Goal: Transaction & Acquisition: Purchase product/service

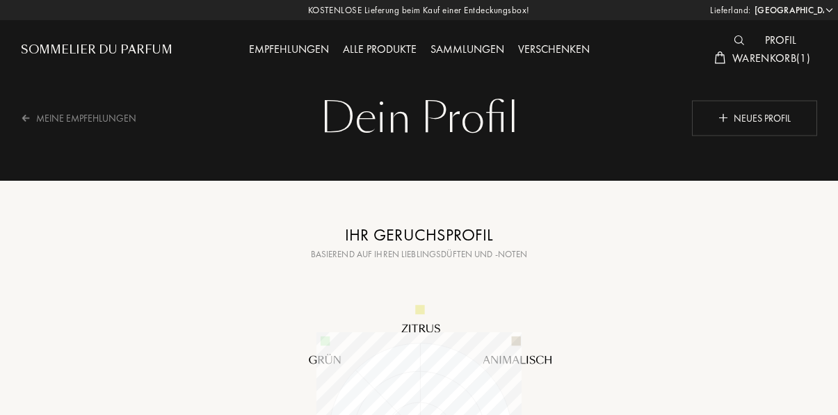
select select "DE"
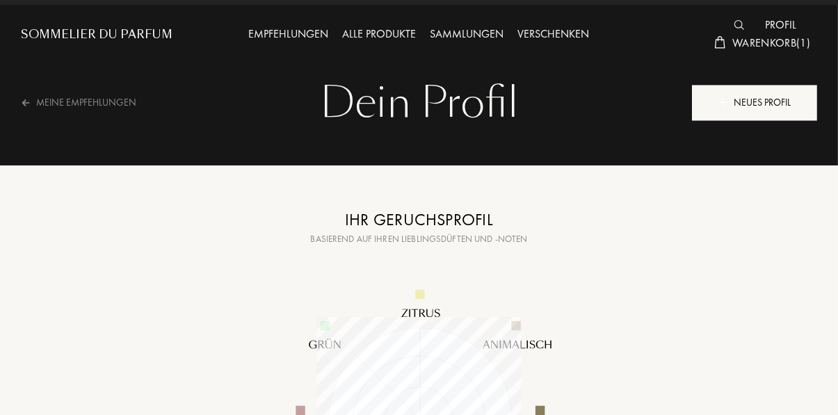
click at [758, 98] on div "Neues Profil" at bounding box center [754, 102] width 125 height 35
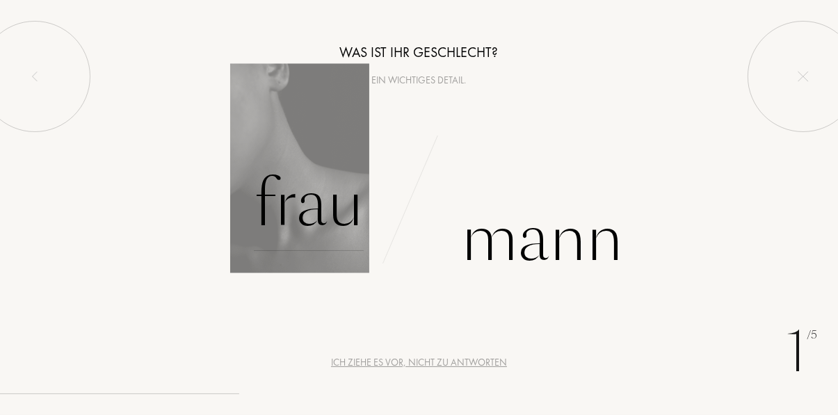
click at [297, 222] on div "Frau" at bounding box center [309, 204] width 110 height 94
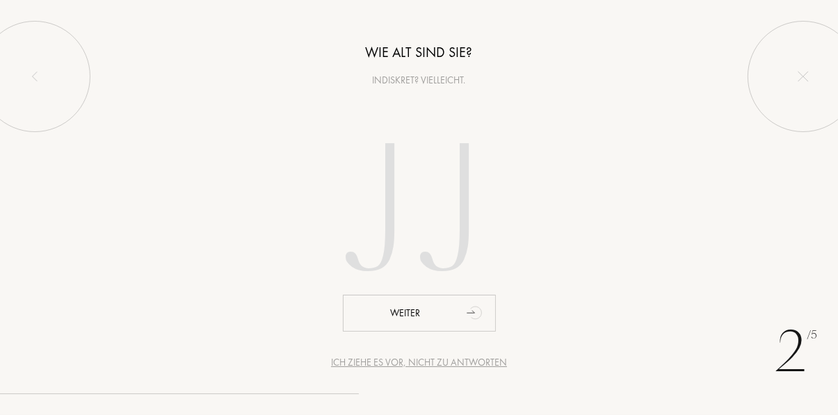
click at [437, 206] on input "number" at bounding box center [419, 215] width 299 height 240
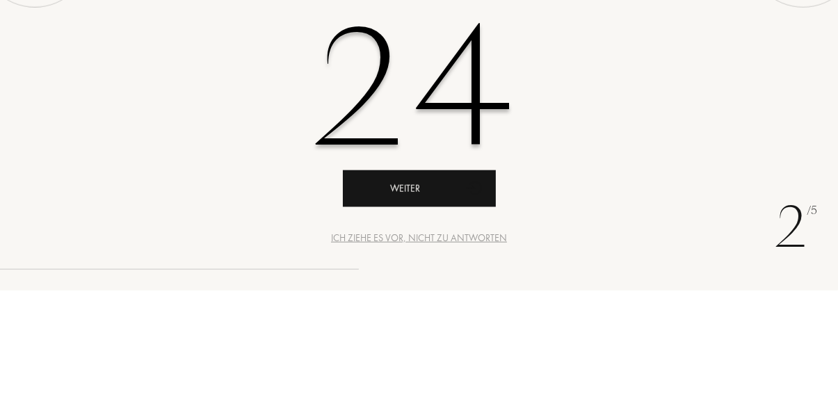
type input "24"
click at [441, 307] on div "Weiter" at bounding box center [419, 313] width 153 height 37
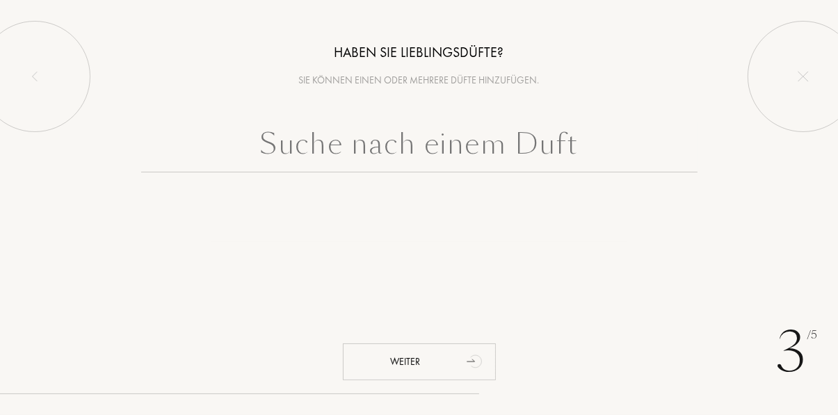
click at [455, 138] on input "text" at bounding box center [419, 147] width 556 height 50
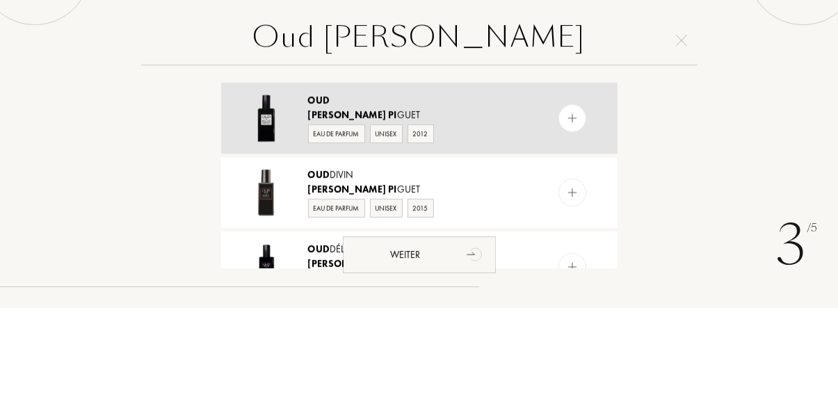
type input "Oud Robert Pi"
click at [569, 215] on div at bounding box center [572, 225] width 28 height 28
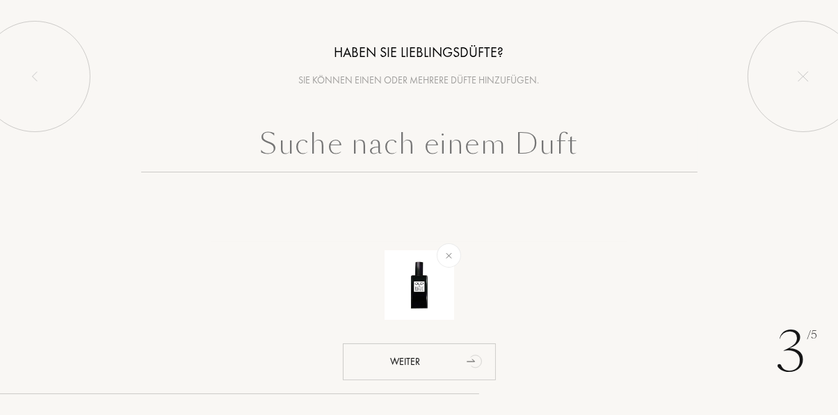
click at [499, 149] on input "text" at bounding box center [419, 147] width 556 height 50
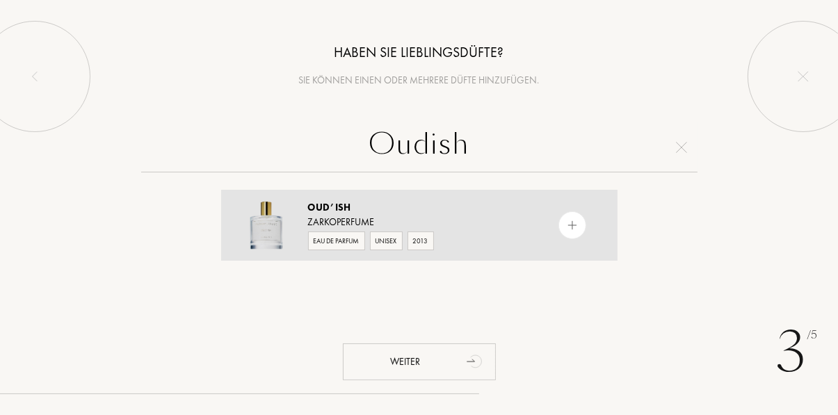
type input "Oudish"
click at [566, 224] on img at bounding box center [571, 225] width 13 height 13
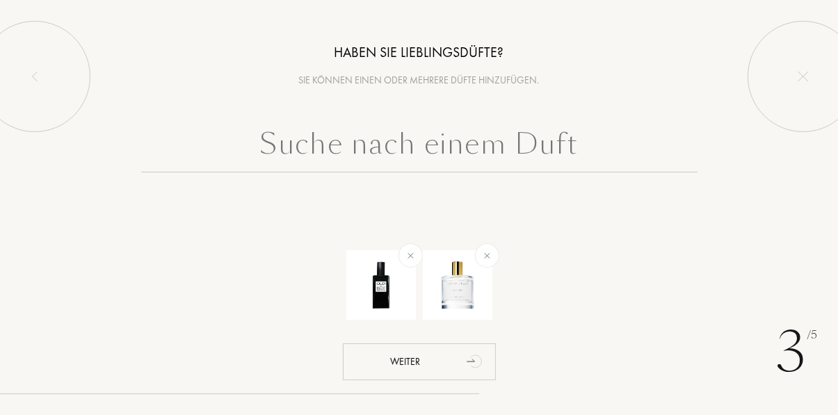
click at [466, 140] on input "text" at bounding box center [419, 147] width 556 height 50
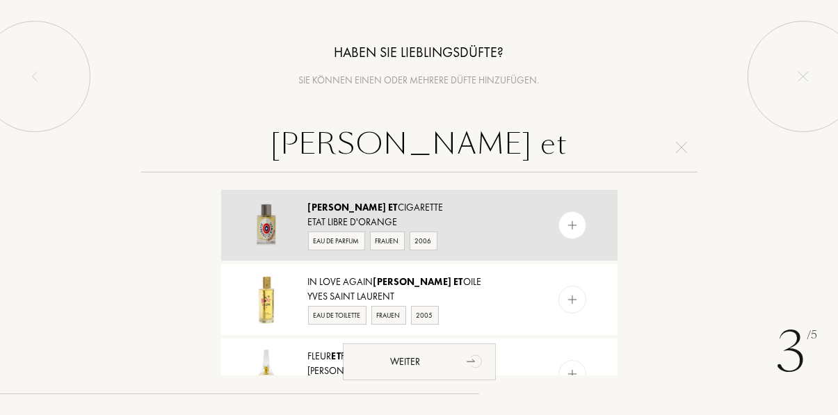
type input "Jasmin et"
click at [570, 225] on img at bounding box center [571, 225] width 13 height 13
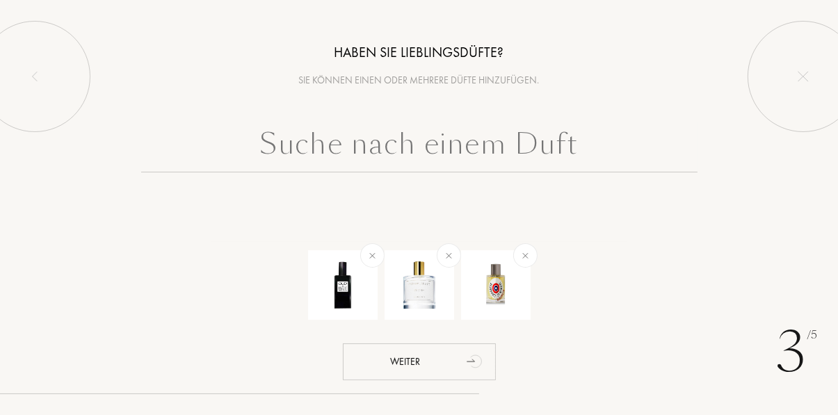
click at [464, 143] on input "text" at bounding box center [419, 147] width 556 height 50
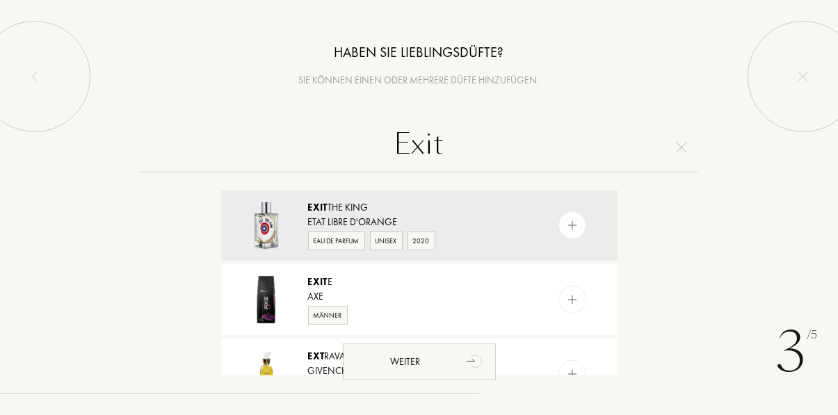
type input "Exit"
click at [567, 234] on div at bounding box center [572, 225] width 28 height 28
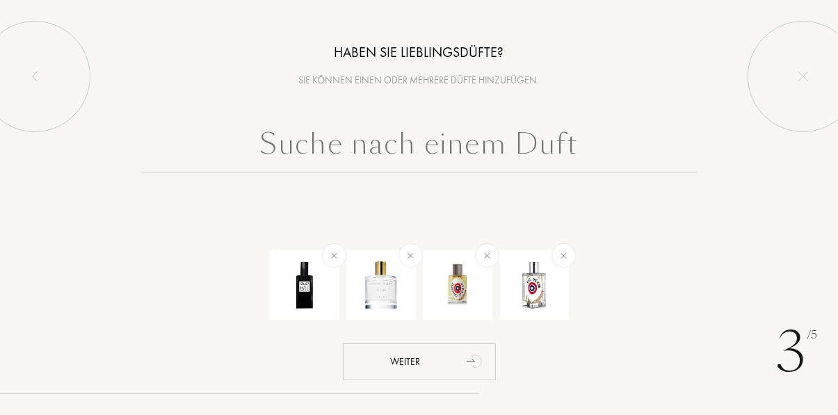
click at [486, 142] on input "text" at bounding box center [419, 147] width 556 height 50
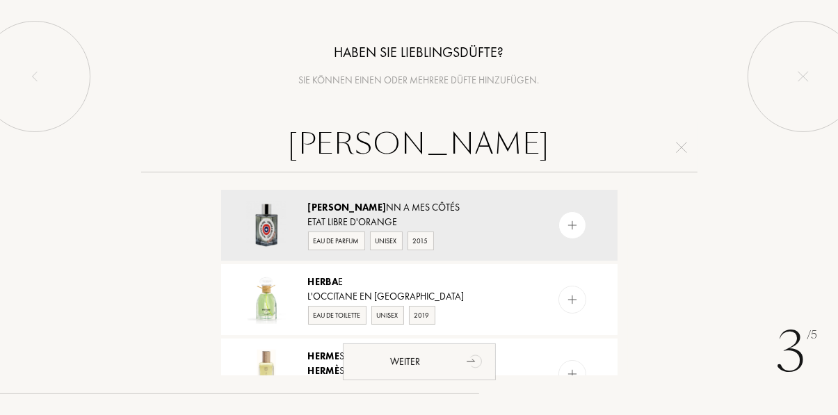
type input "Herma"
click at [583, 224] on div at bounding box center [572, 225] width 28 height 28
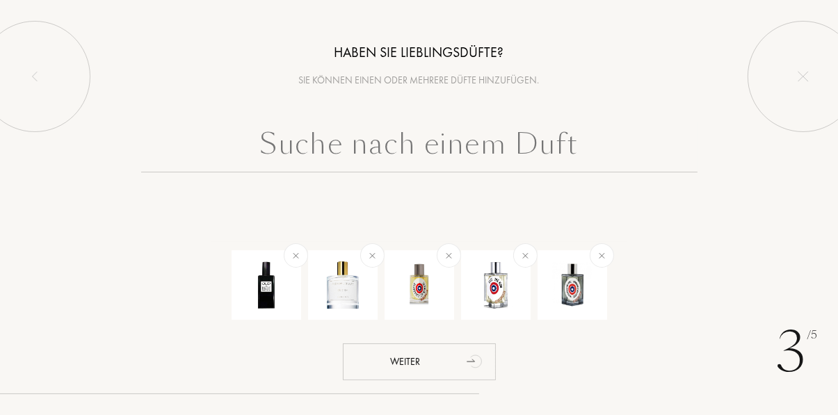
click at [441, 149] on input "text" at bounding box center [419, 147] width 556 height 50
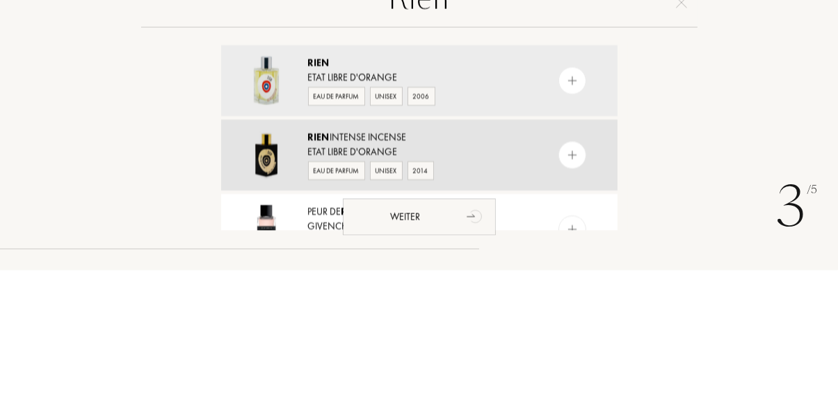
type input "Rien"
click at [567, 307] on div at bounding box center [572, 300] width 28 height 28
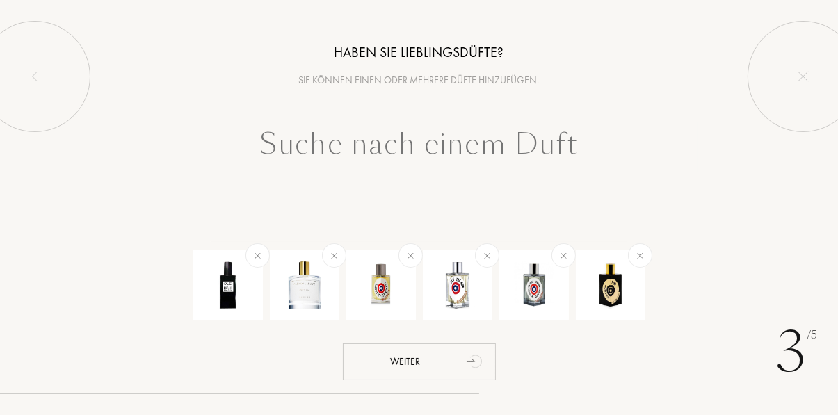
click at [458, 148] on input "text" at bounding box center [419, 147] width 556 height 50
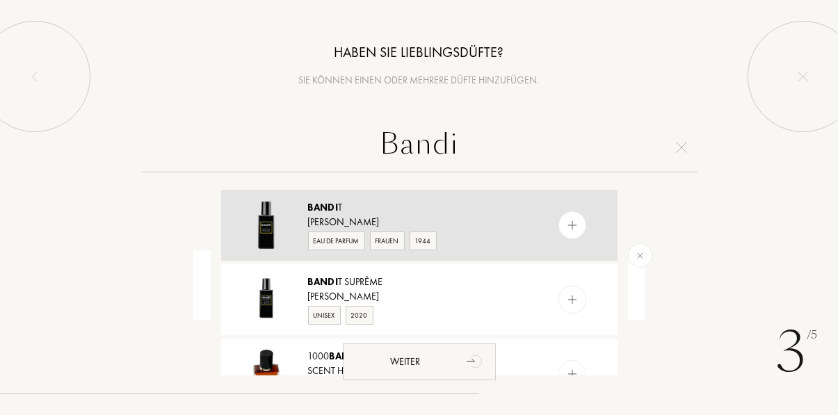
type input "Bandi"
click at [572, 227] on img at bounding box center [571, 225] width 13 height 13
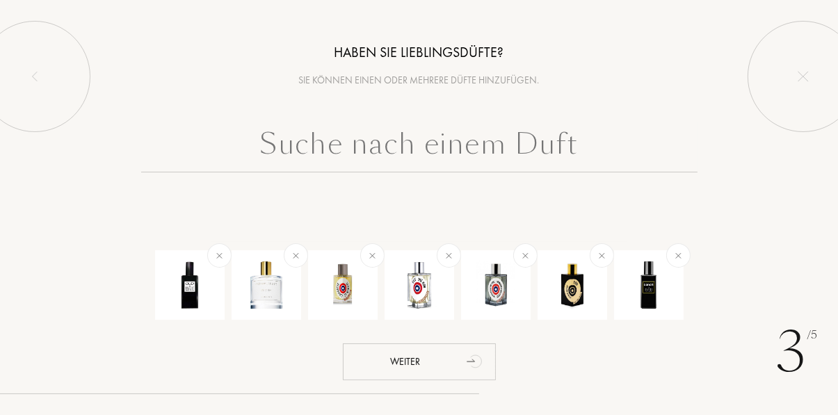
click at [462, 147] on input "text" at bounding box center [419, 147] width 556 height 50
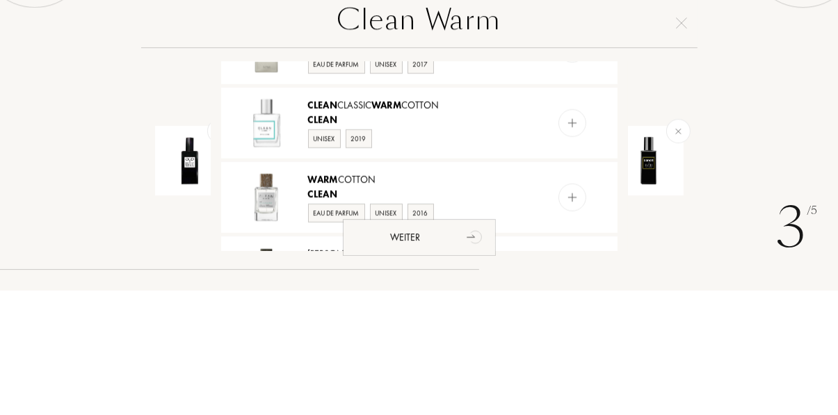
scroll to position [128, 0]
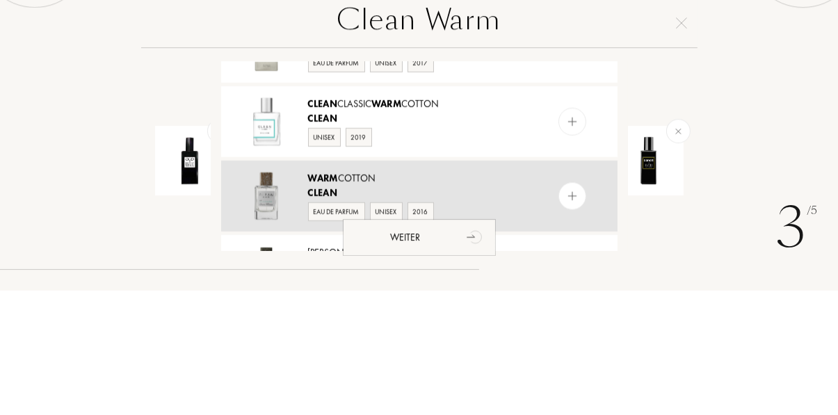
type input "Clean Warm"
click at [573, 323] on img at bounding box center [571, 320] width 13 height 13
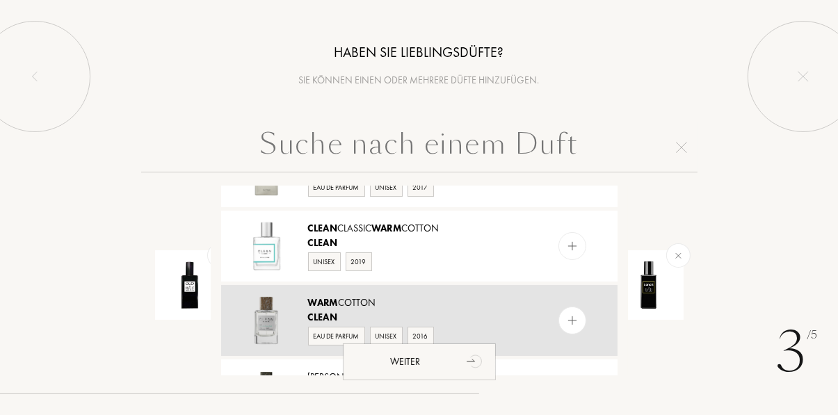
scroll to position [0, 0]
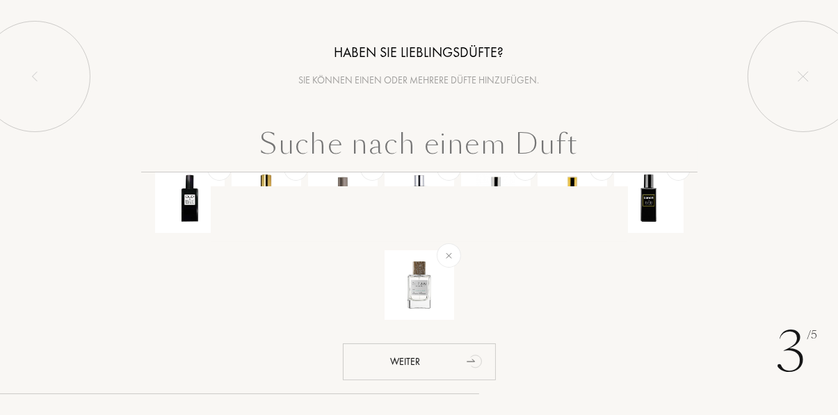
click at [489, 133] on input "text" at bounding box center [419, 147] width 556 height 50
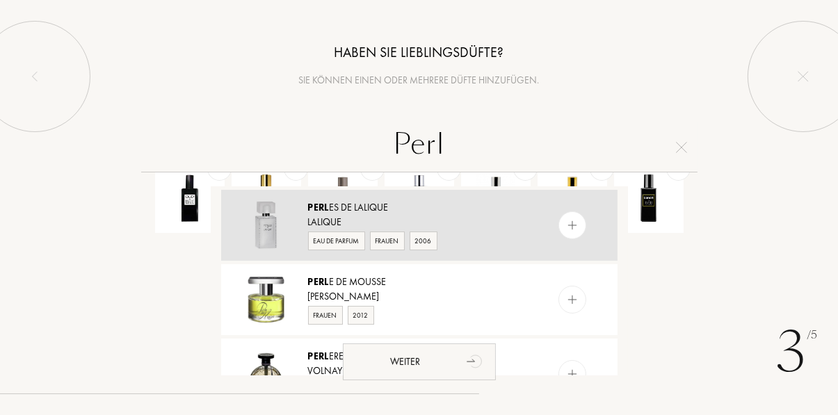
type input "Perl"
click at [573, 225] on img at bounding box center [571, 225] width 13 height 13
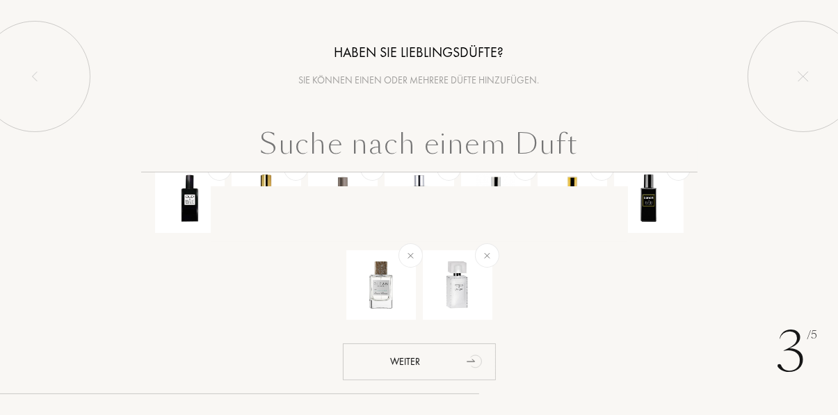
click at [475, 141] on input "text" at bounding box center [419, 147] width 556 height 50
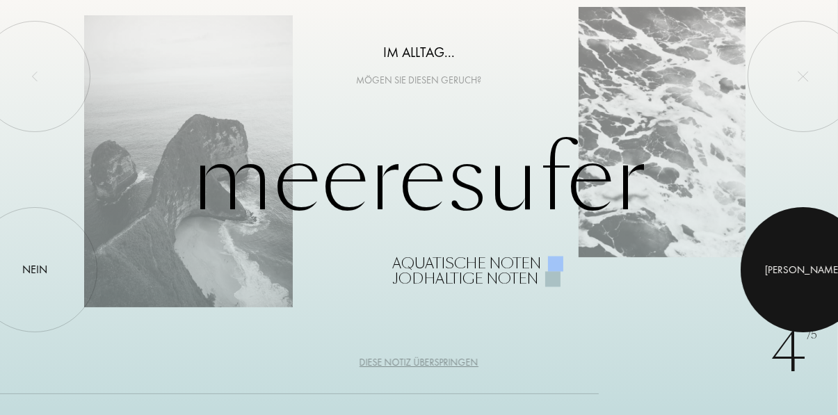
click at [806, 278] on div "Ja" at bounding box center [803, 270] width 76 height 16
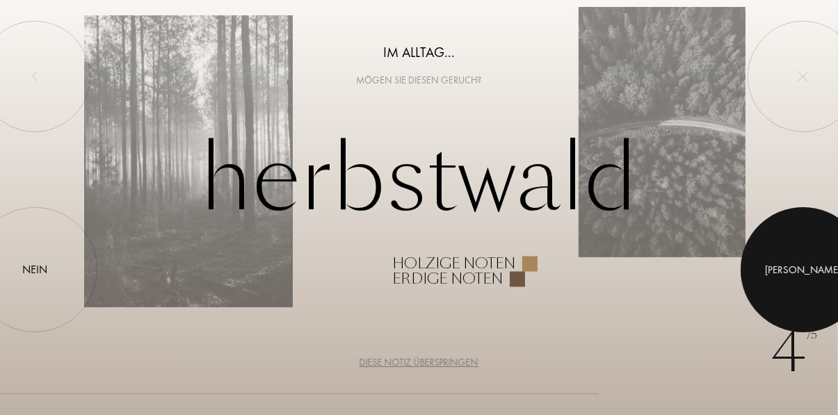
click at [791, 289] on div at bounding box center [802, 269] width 125 height 125
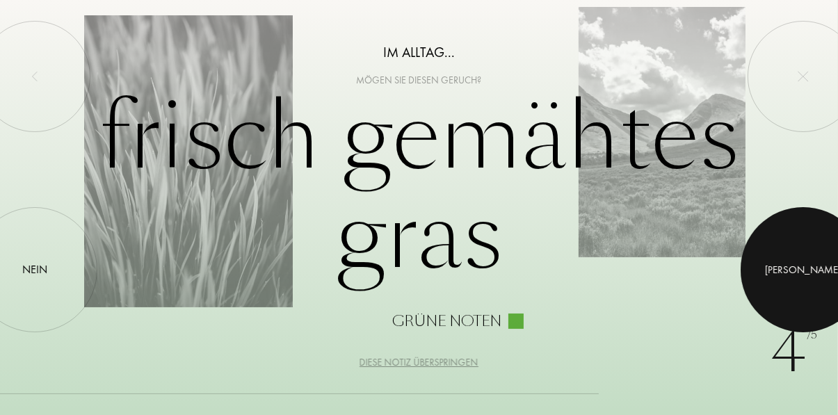
click at [787, 318] on div at bounding box center [802, 269] width 125 height 125
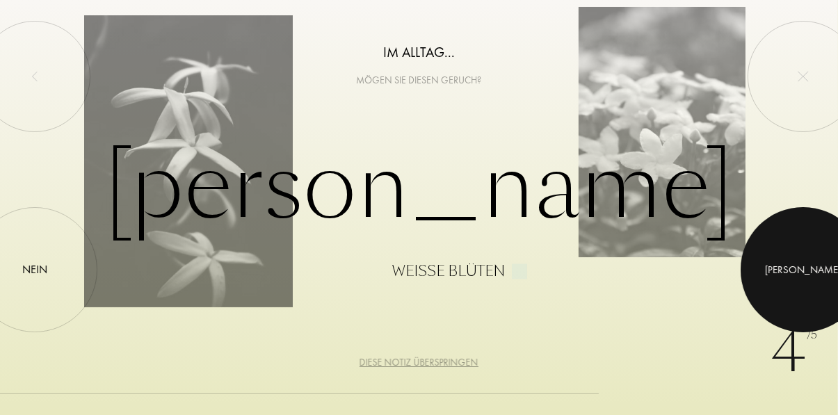
click at [792, 307] on div at bounding box center [802, 269] width 125 height 125
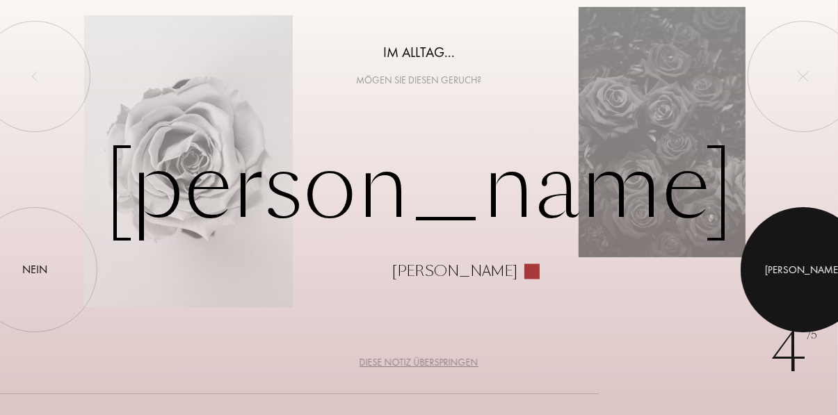
click at [802, 278] on div "Ja" at bounding box center [803, 270] width 76 height 16
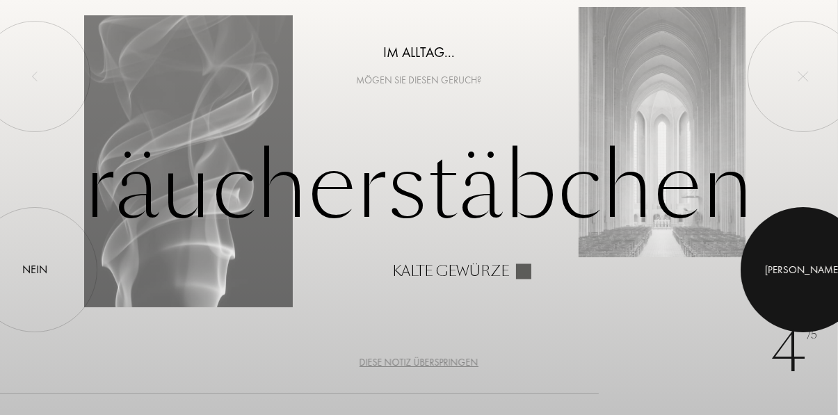
click at [799, 278] on div "Ja" at bounding box center [803, 270] width 76 height 16
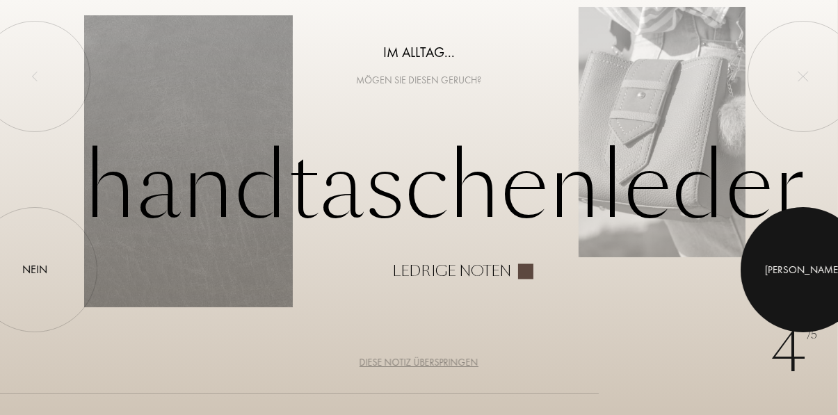
click at [794, 302] on div at bounding box center [802, 269] width 125 height 125
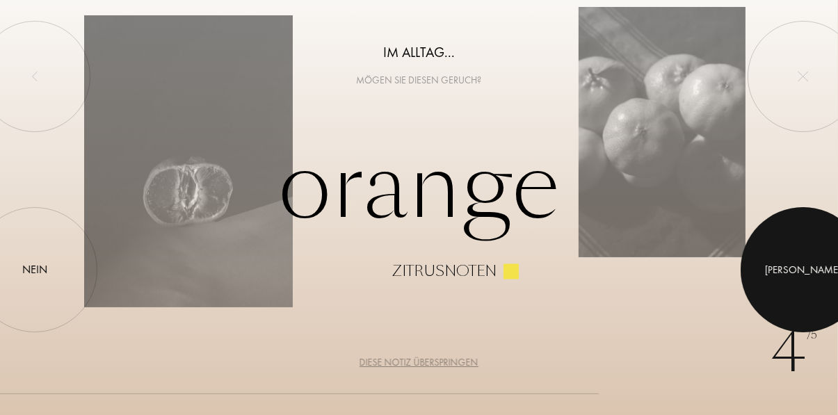
click at [791, 305] on div at bounding box center [802, 269] width 125 height 125
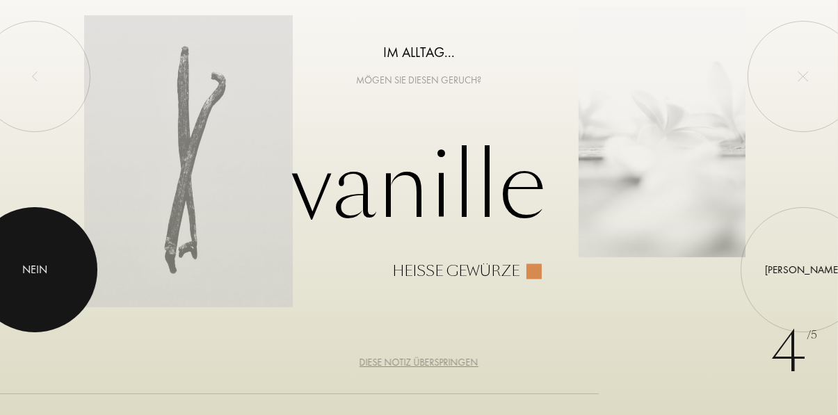
click at [53, 300] on div "Nein" at bounding box center [34, 269] width 125 height 125
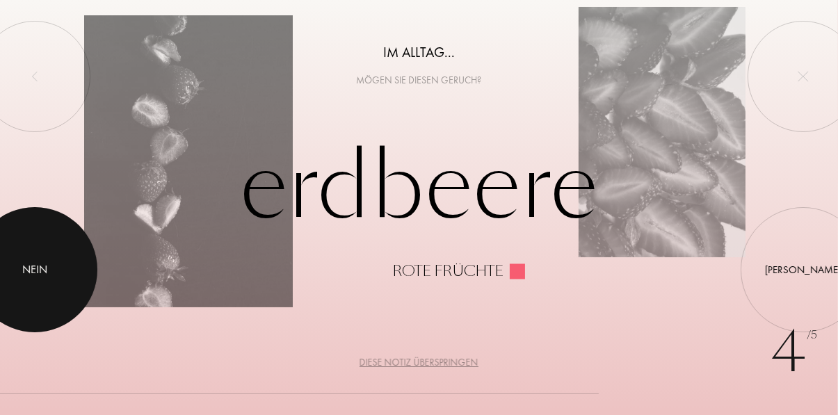
click at [40, 295] on div at bounding box center [34, 269] width 125 height 125
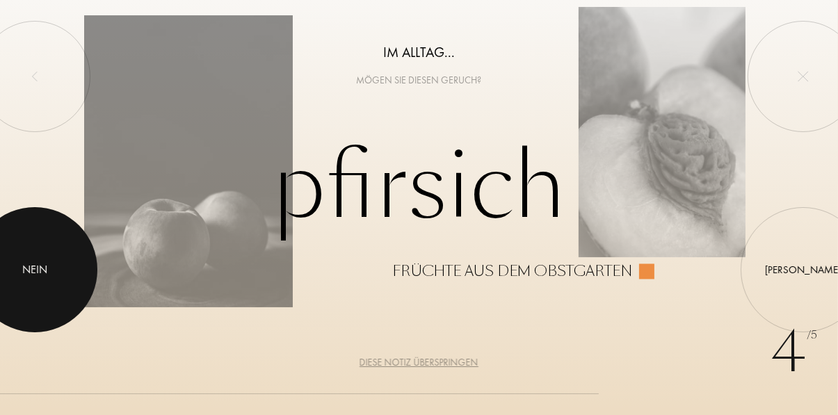
click at [38, 295] on div at bounding box center [34, 269] width 125 height 125
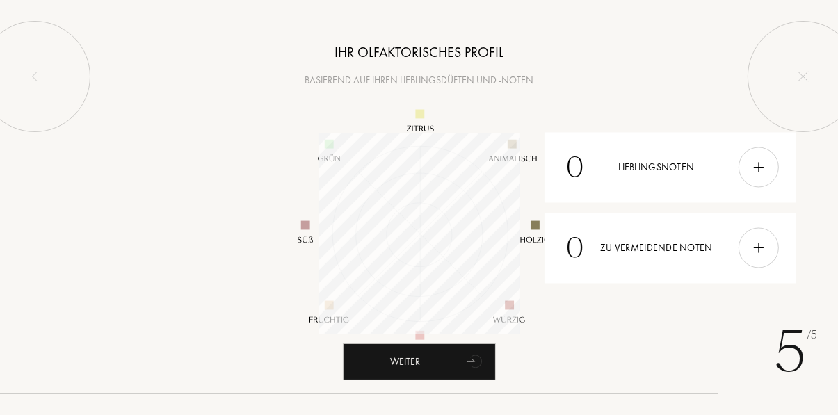
scroll to position [202, 202]
click at [761, 175] on img at bounding box center [758, 167] width 15 height 15
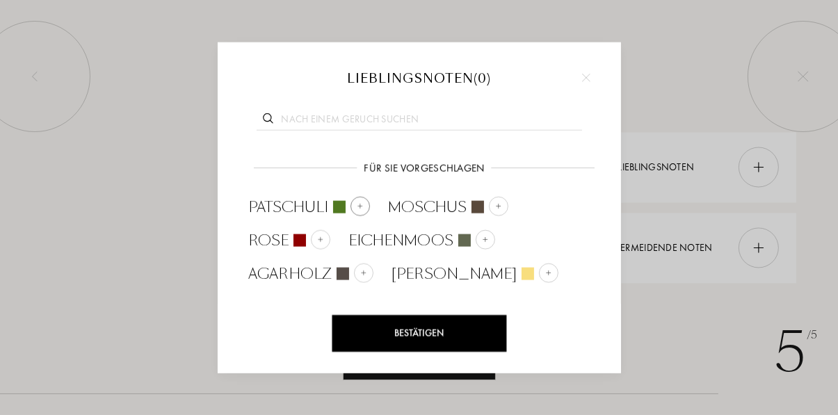
click at [363, 215] on div at bounding box center [359, 205] width 19 height 19
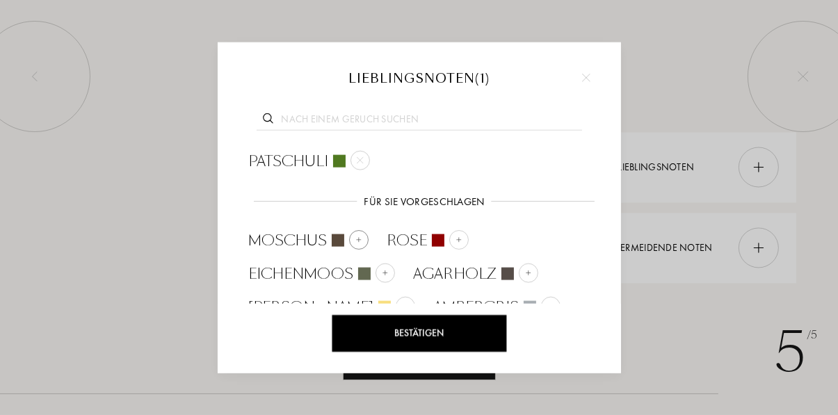
click at [360, 243] on img at bounding box center [358, 239] width 7 height 7
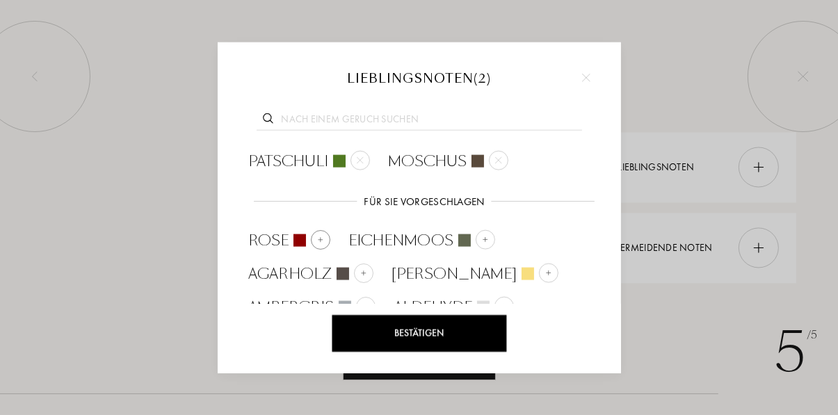
click at [311, 250] on div "Rose" at bounding box center [289, 239] width 81 height 21
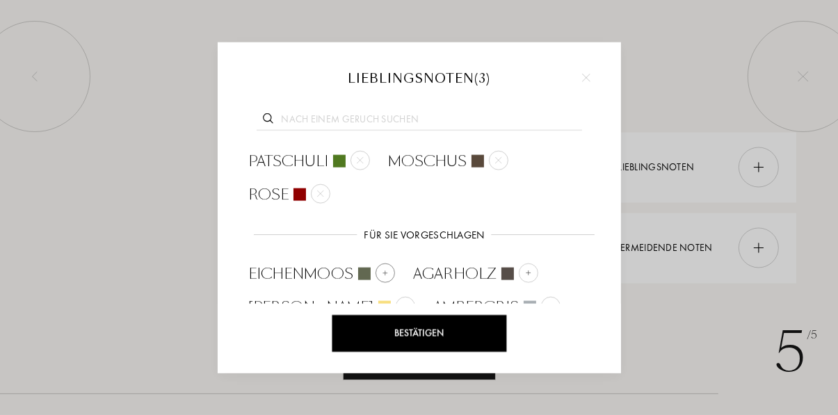
click at [350, 284] on span "Eichenmoos" at bounding box center [301, 273] width 105 height 21
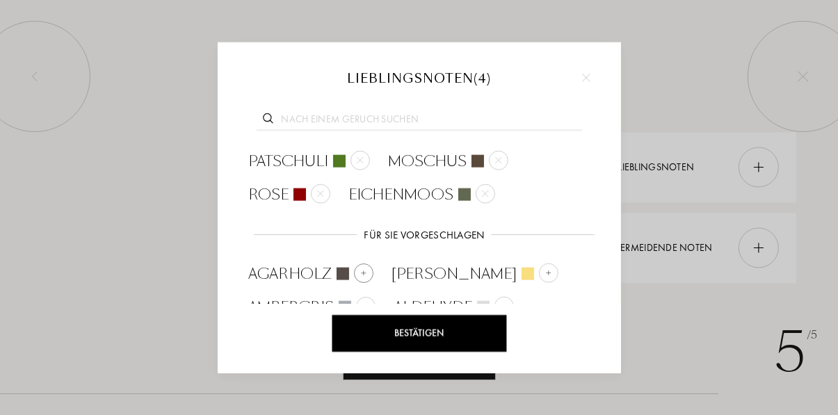
click at [341, 279] on div at bounding box center [342, 273] width 13 height 13
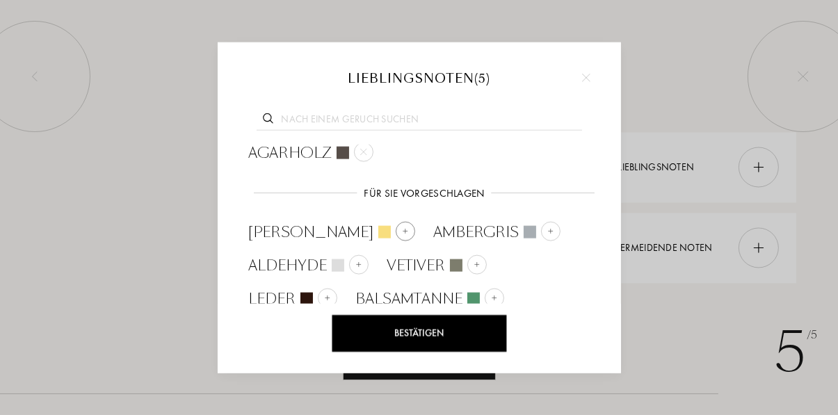
scroll to position [81, 0]
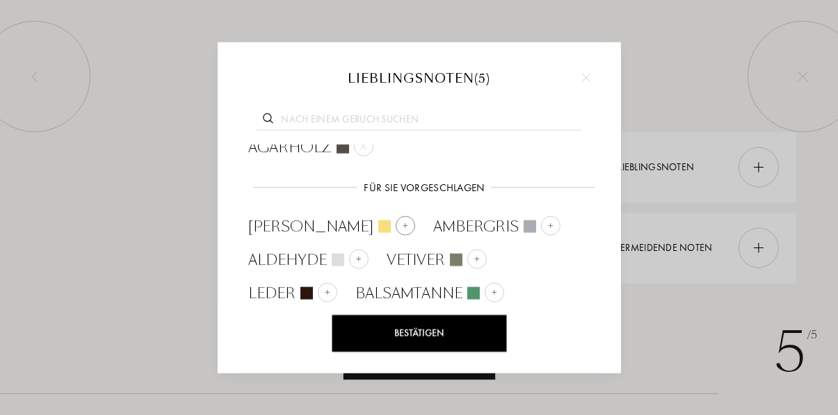
click at [378, 232] on div at bounding box center [384, 226] width 13 height 13
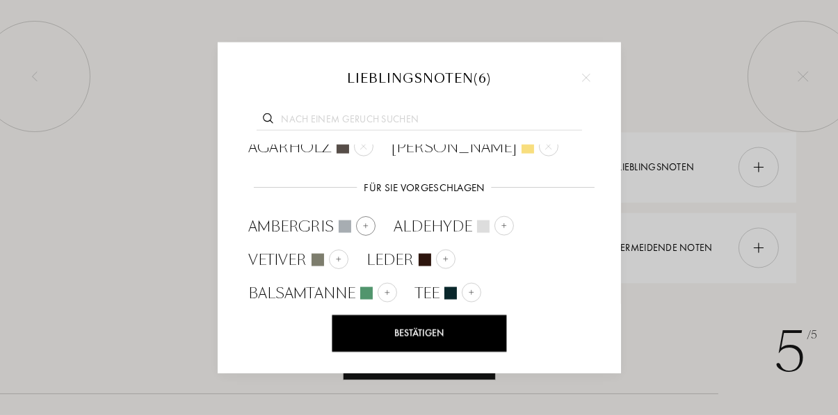
click at [309, 236] on span "Ambergris" at bounding box center [292, 225] width 86 height 21
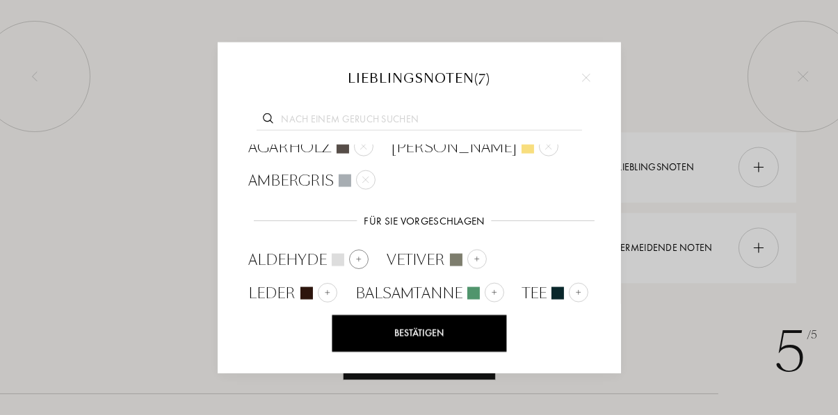
click at [295, 270] on span "Aldehyde" at bounding box center [288, 259] width 79 height 21
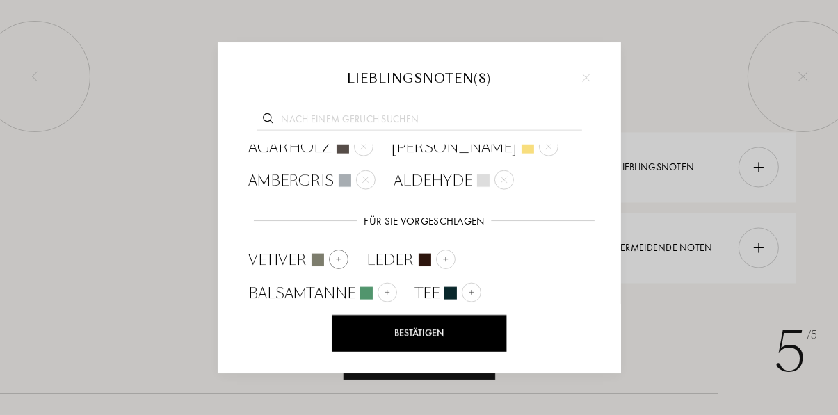
click at [286, 270] on span "Vetiver" at bounding box center [278, 259] width 58 height 21
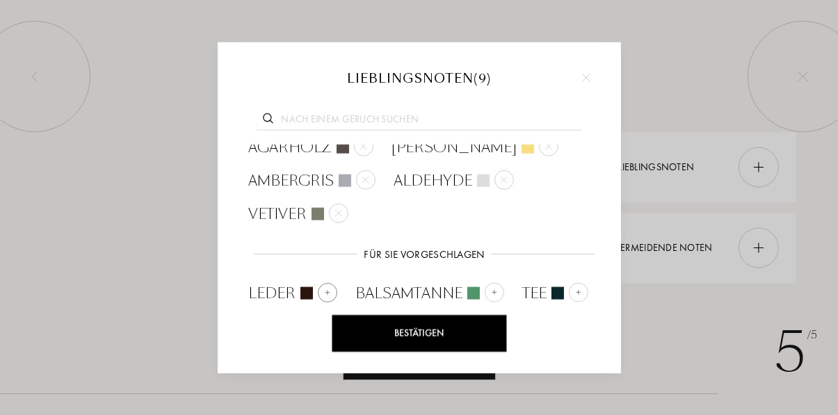
click at [279, 303] on span "Leder" at bounding box center [272, 292] width 47 height 21
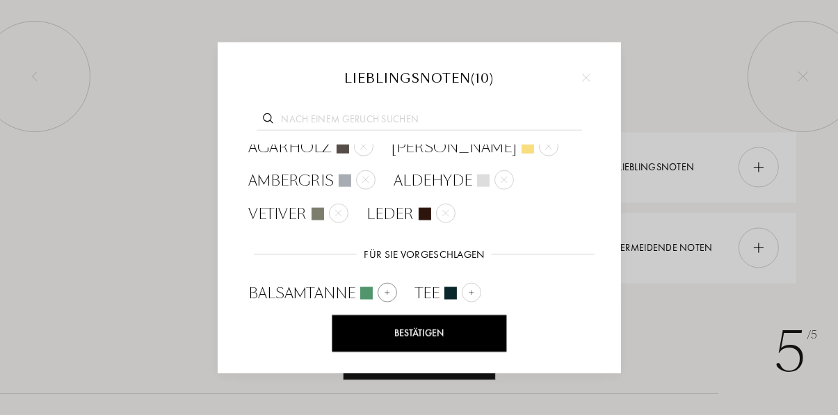
click at [284, 303] on span "Balsamtanne" at bounding box center [302, 292] width 107 height 21
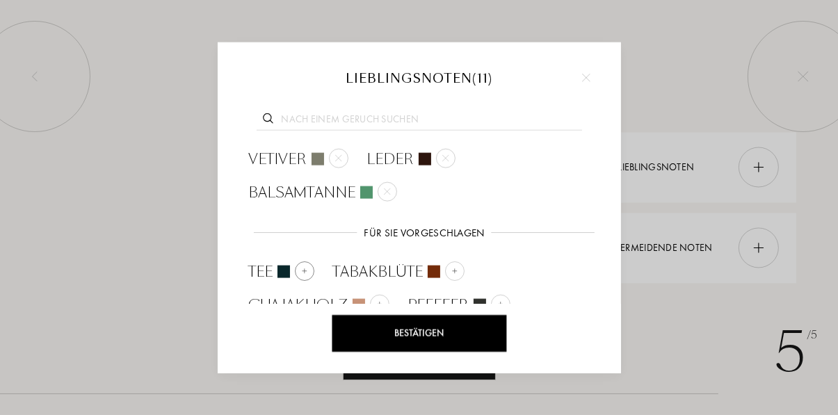
scroll to position [181, 0]
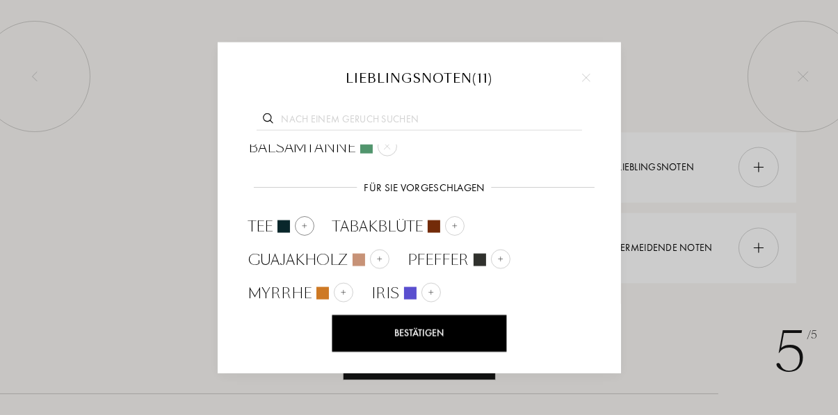
click at [267, 236] on span "Tee" at bounding box center [261, 225] width 24 height 21
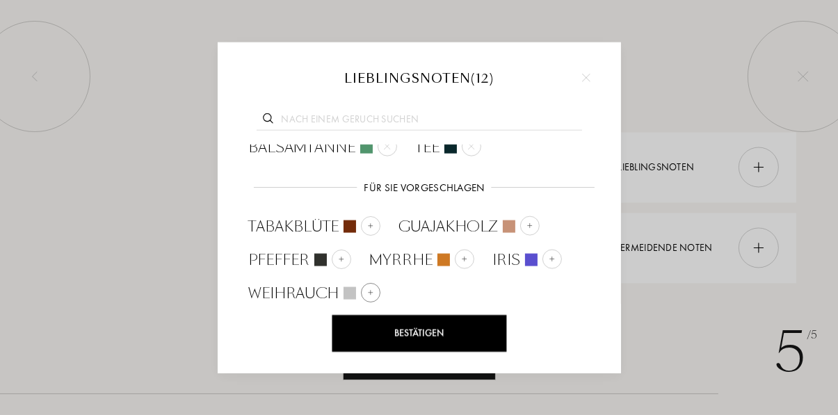
click at [293, 303] on span "Weihrauch" at bounding box center [294, 292] width 90 height 21
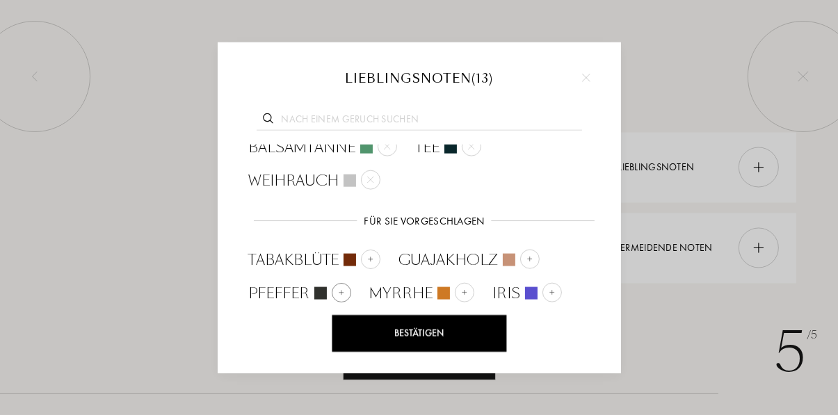
click at [279, 303] on span "Pfeffer" at bounding box center [279, 292] width 61 height 21
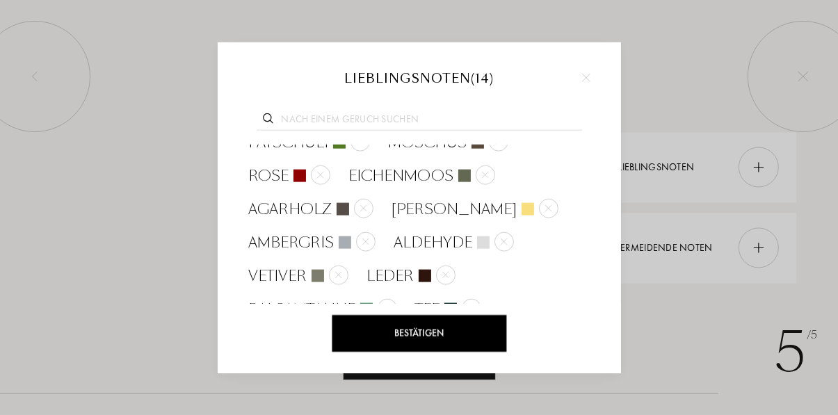
scroll to position [0, 0]
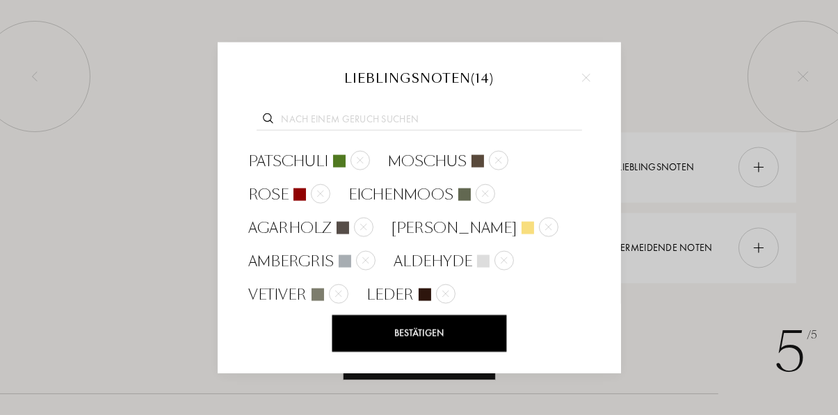
click at [395, 352] on div "Bestätigen" at bounding box center [419, 333] width 174 height 37
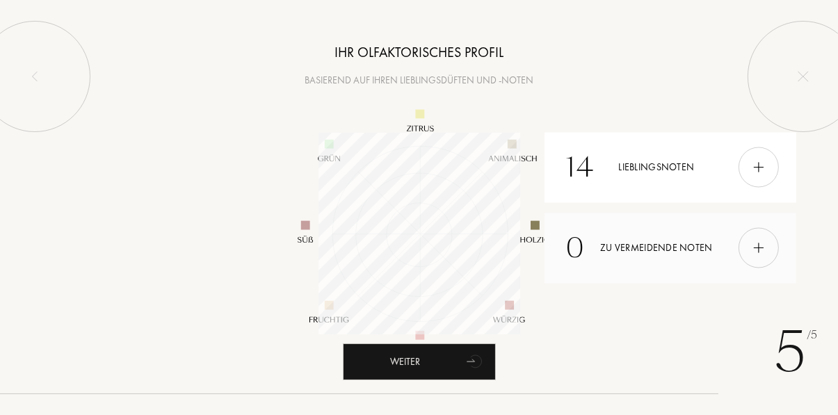
click at [683, 279] on div "0 Zu vermeidende Noten" at bounding box center [670, 248] width 252 height 70
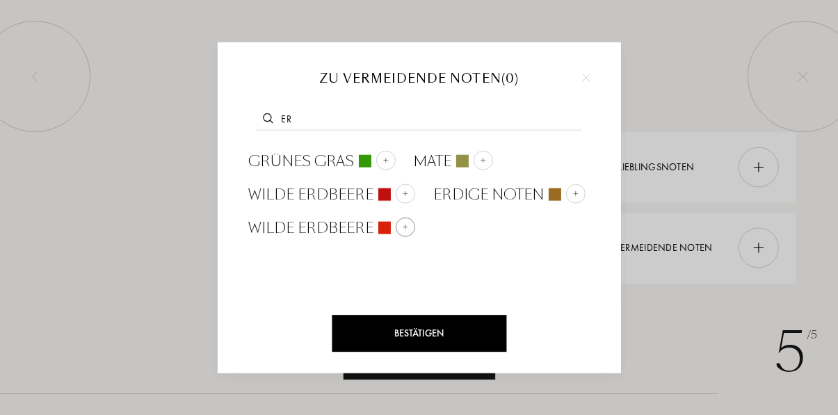
type input "Er"
click at [408, 238] on div "wilde Erdbeere" at bounding box center [332, 228] width 166 height 21
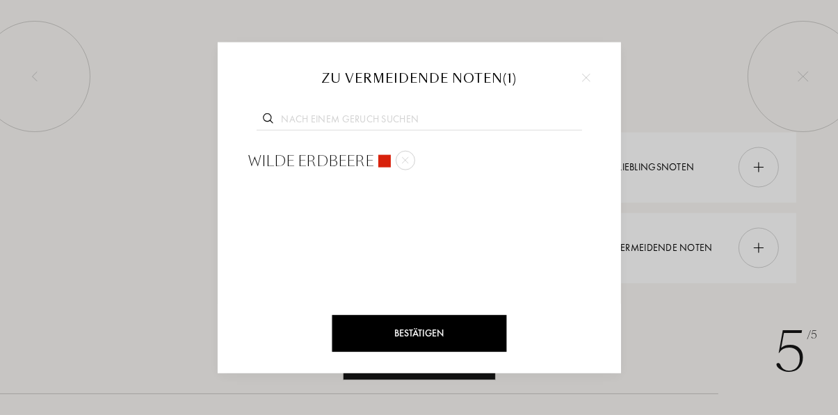
click at [367, 131] on input "text" at bounding box center [419, 121] width 325 height 19
type input "Him"
click at [279, 172] on span "Himbeere" at bounding box center [286, 161] width 74 height 21
click at [332, 131] on input "text" at bounding box center [419, 121] width 325 height 19
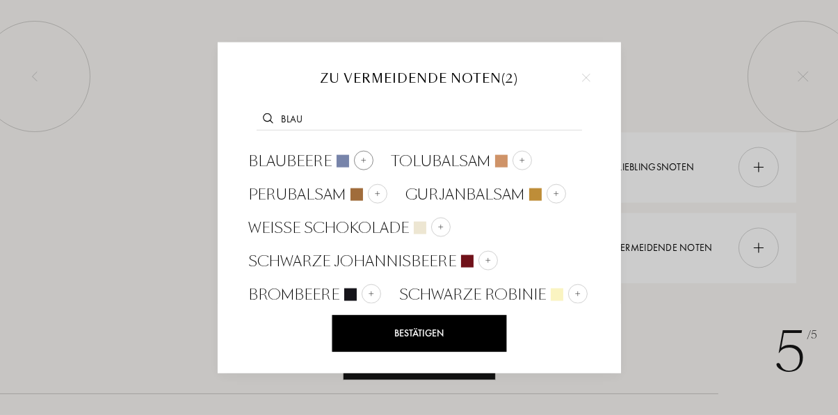
type input "Blau"
click at [296, 172] on span "Blaubeere" at bounding box center [290, 161] width 83 height 21
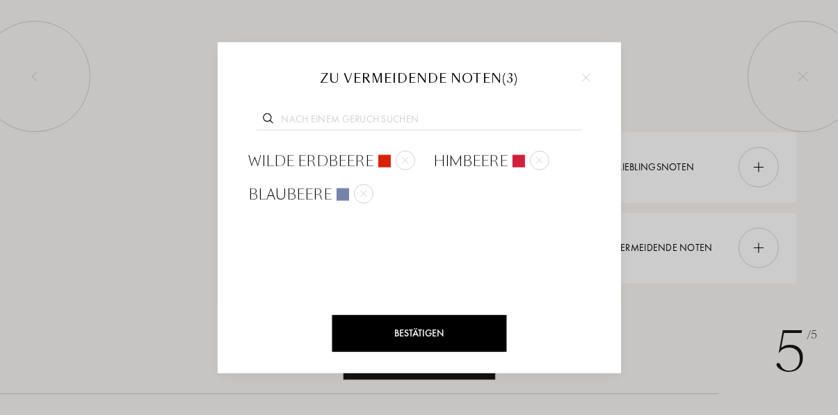
click at [317, 131] on input "text" at bounding box center [419, 121] width 325 height 19
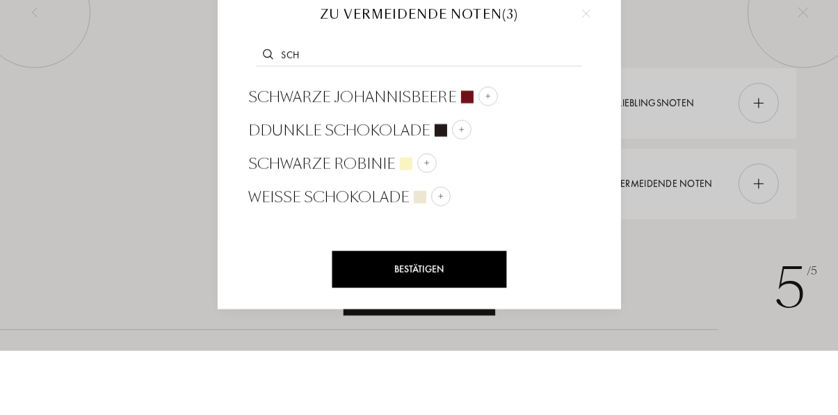
type input "Sch"
click at [301, 272] on span "weiße Schokolade" at bounding box center [329, 261] width 161 height 21
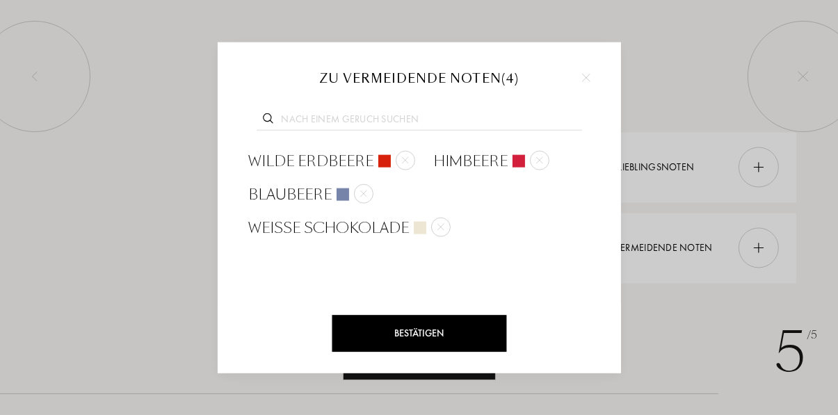
click at [319, 131] on input "text" at bounding box center [419, 121] width 325 height 19
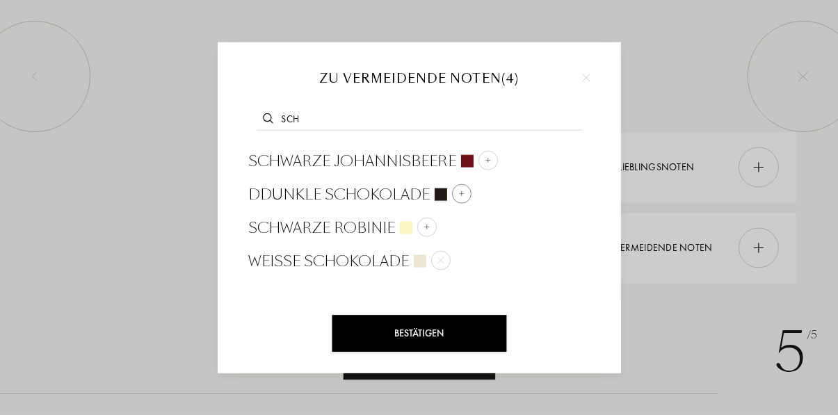
type input "Sch"
click at [291, 205] on span "Ddunkle Schokolade" at bounding box center [339, 194] width 181 height 21
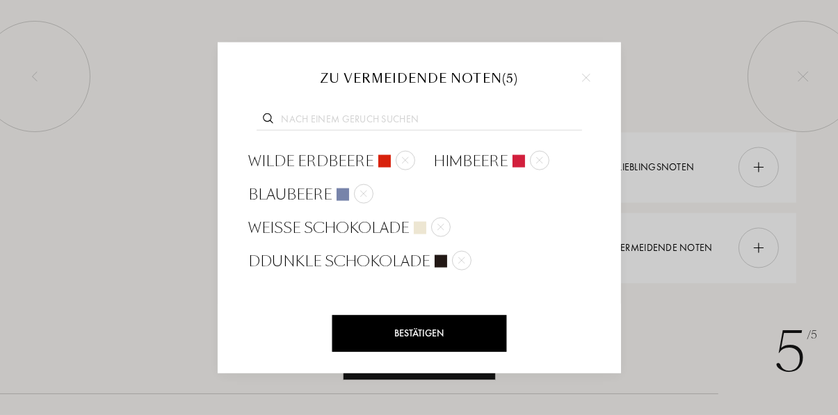
click at [314, 131] on input "text" at bounding box center [419, 121] width 325 height 19
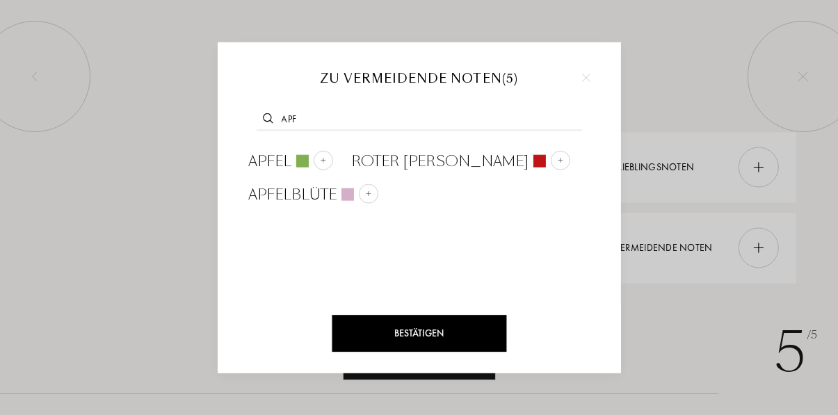
type input "Apf"
click at [268, 172] on span "Apfel" at bounding box center [270, 161] width 43 height 21
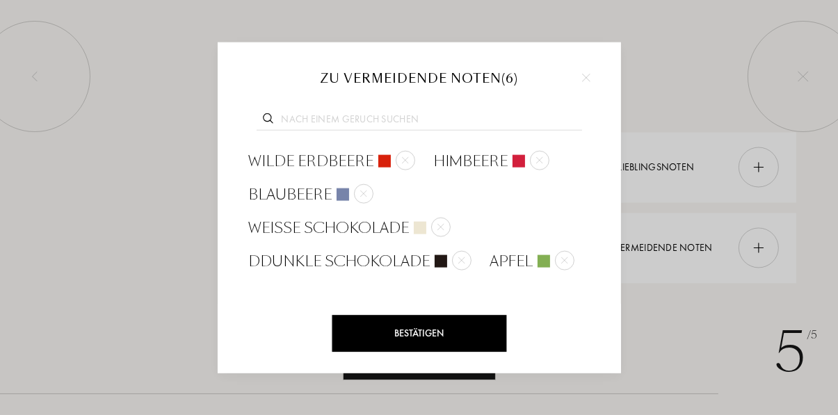
click at [314, 131] on input "text" at bounding box center [419, 121] width 325 height 19
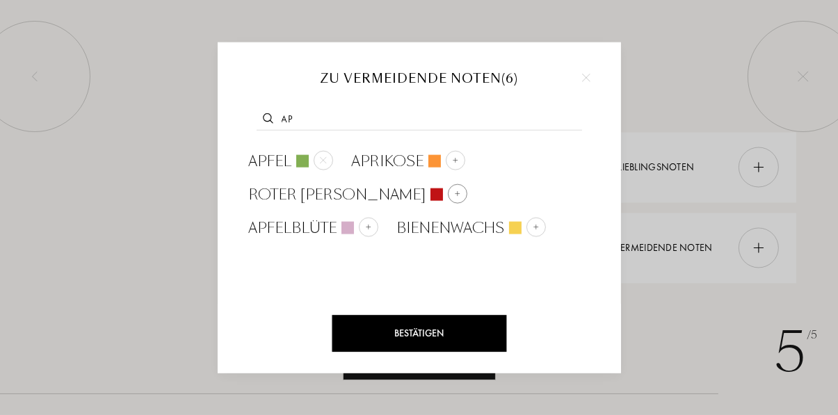
type input "Ap"
click at [289, 209] on div "roter Apfel" at bounding box center [356, 194] width 237 height 33
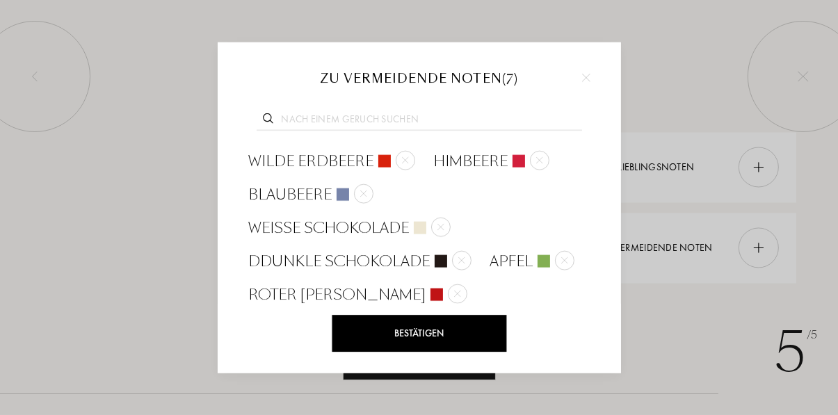
click at [388, 131] on input "text" at bounding box center [419, 121] width 325 height 19
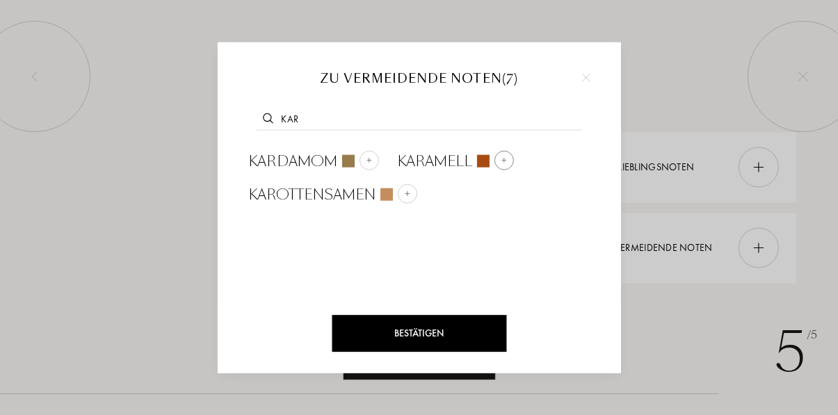
type input "Kar"
click at [459, 172] on span "Karamell" at bounding box center [435, 161] width 75 height 21
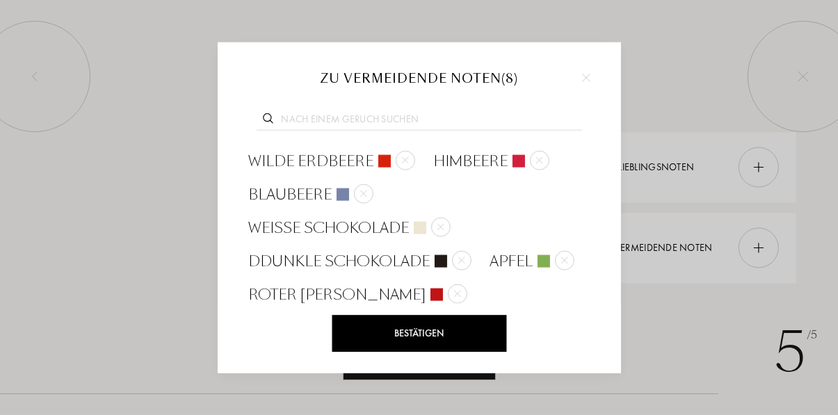
click at [430, 352] on div "Bestätigen" at bounding box center [419, 333] width 174 height 37
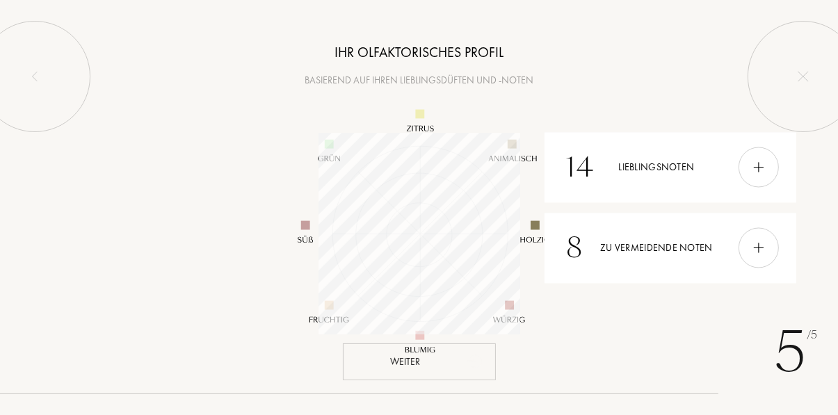
click at [391, 380] on div "Weiter" at bounding box center [419, 361] width 153 height 37
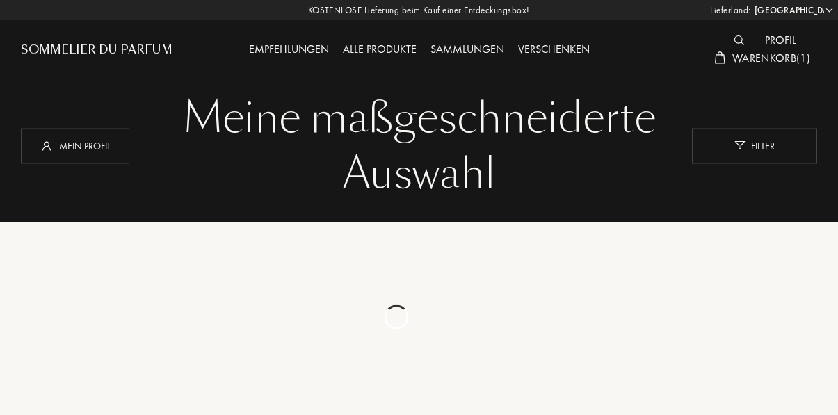
select select "DE"
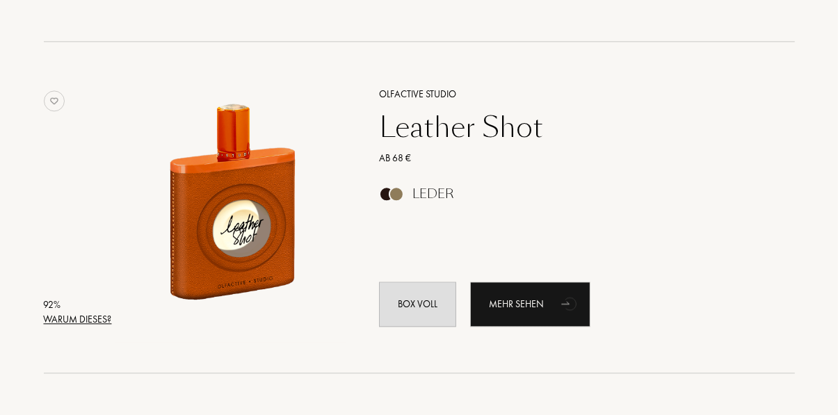
scroll to position [2831, 0]
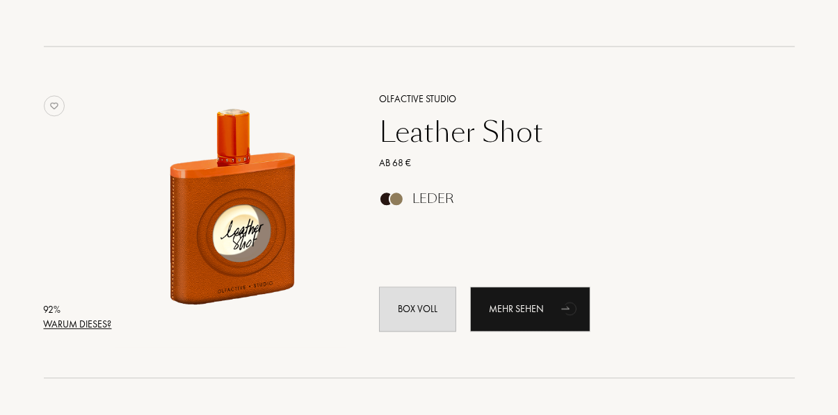
click at [428, 130] on div "Leather Shot" at bounding box center [570, 131] width 405 height 33
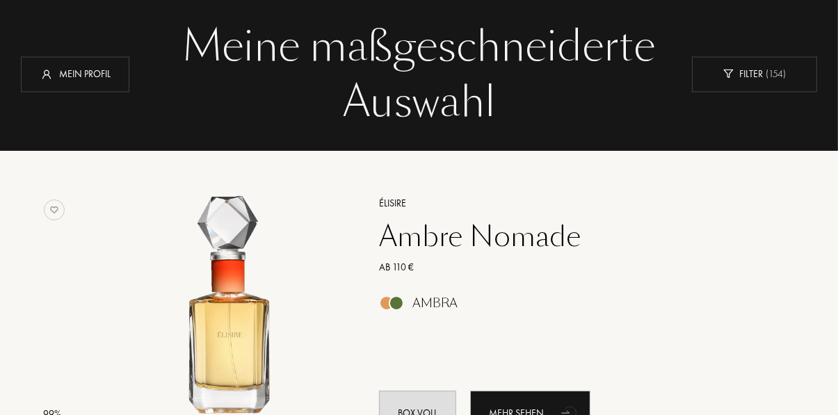
scroll to position [0, 0]
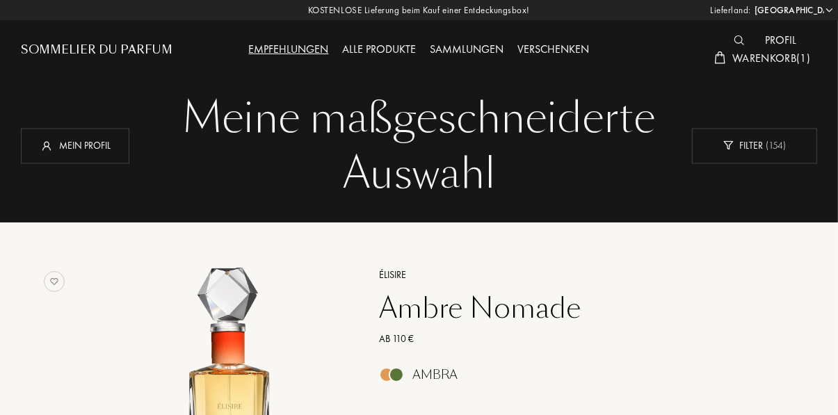
click at [771, 60] on span "Warenkorb ( 1 )" at bounding box center [771, 58] width 78 height 15
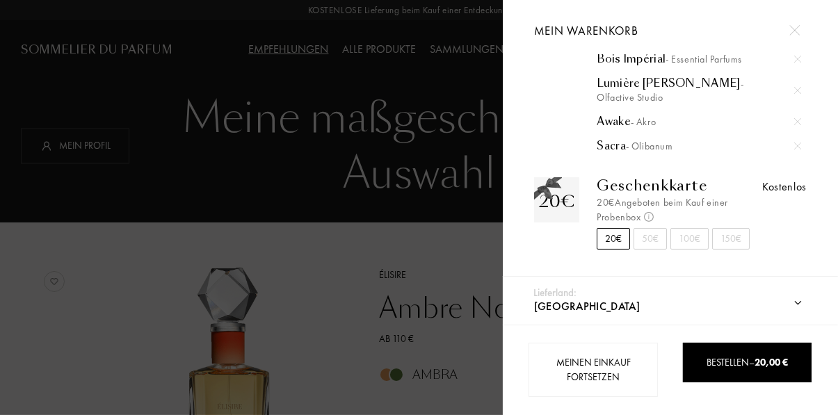
scroll to position [124, 0]
click at [445, 214] on div at bounding box center [251, 207] width 503 height 415
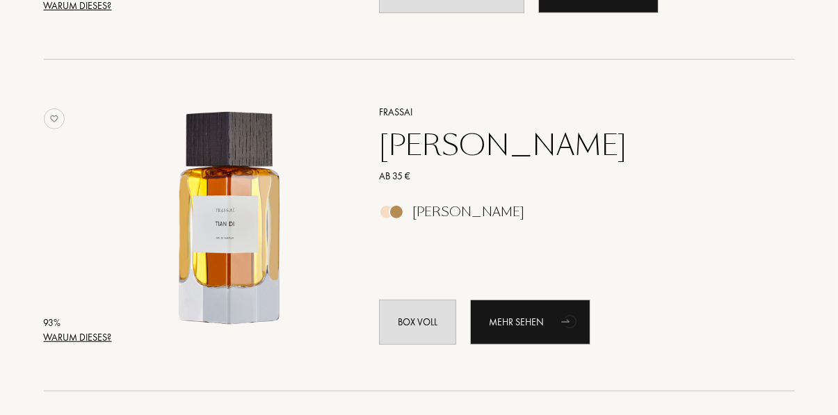
scroll to position [836, 0]
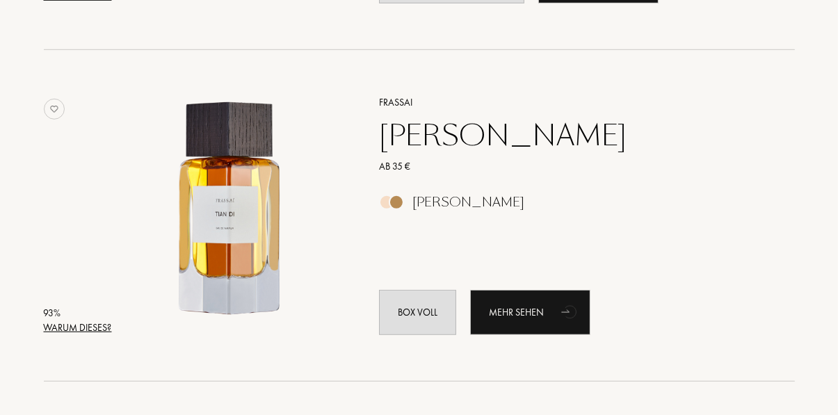
click at [437, 138] on div "[PERSON_NAME]" at bounding box center [570, 135] width 405 height 33
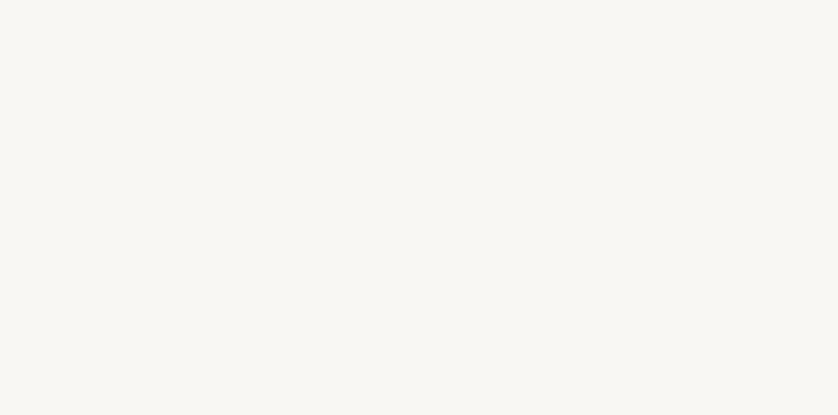
select select "DE"
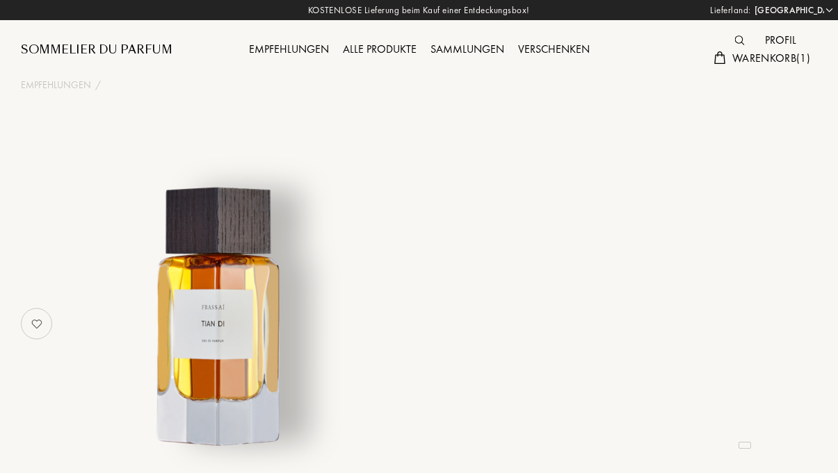
select select "DE"
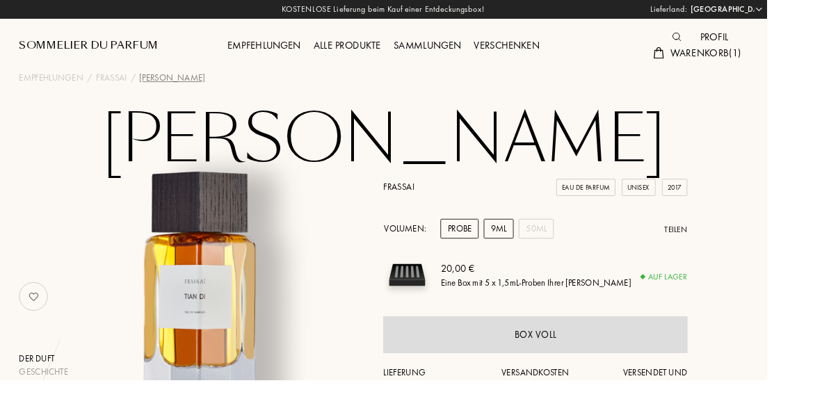
click at [551, 247] on div "9mL" at bounding box center [544, 250] width 33 height 22
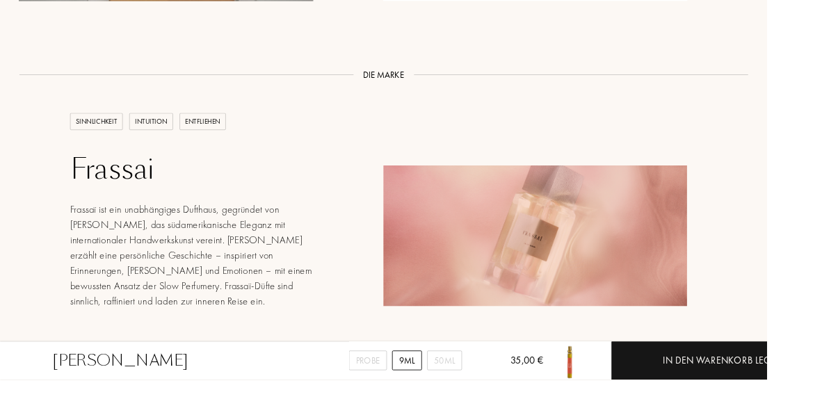
scroll to position [1784, 0]
